Goal: Task Accomplishment & Management: Complete application form

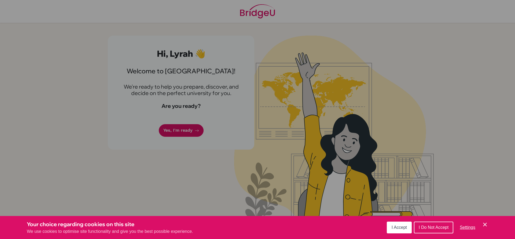
drag, startPoint x: 0, startPoint y: 0, endPoint x: 390, endPoint y: 228, distance: 451.7
click at [393, 230] on span "I Accept" at bounding box center [398, 227] width 15 height 5
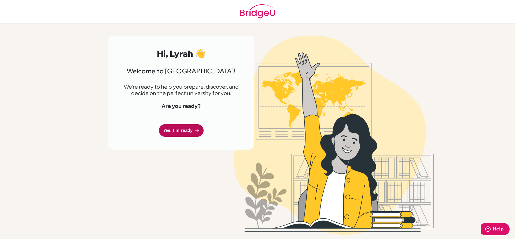
click at [175, 131] on link "Yes, I'm ready" at bounding box center [181, 130] width 45 height 13
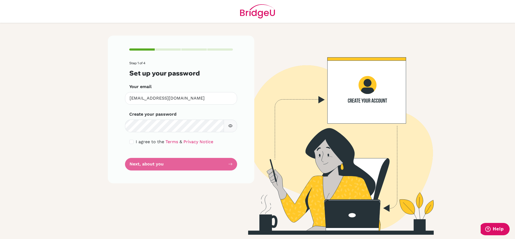
click at [228, 125] on icon "button" at bounding box center [230, 126] width 4 height 4
click at [135, 144] on div "I agree to the Terms & Privacy Notice" at bounding box center [180, 142] width 103 height 6
click at [131, 143] on input "checkbox" at bounding box center [131, 142] width 4 height 4
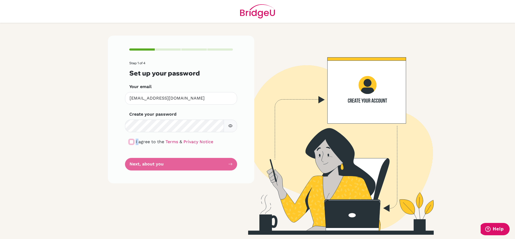
checkbox input "true"
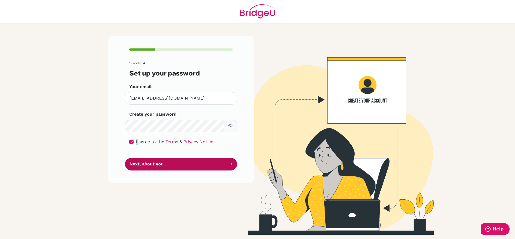
click at [153, 164] on button "Next, about you" at bounding box center [181, 164] width 112 height 13
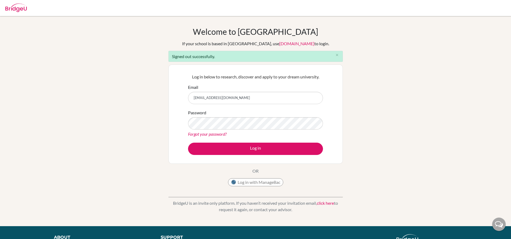
type input "kamya@trins.org"
click at [188, 143] on button "Log in" at bounding box center [255, 149] width 135 height 12
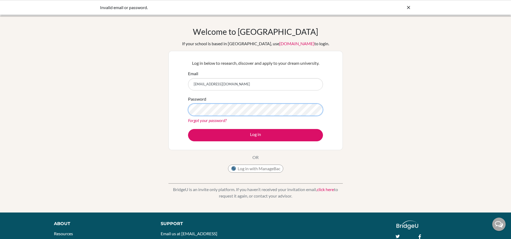
click at [188, 129] on button "Log in" at bounding box center [255, 135] width 135 height 12
